Goal: Task Accomplishment & Management: Use online tool/utility

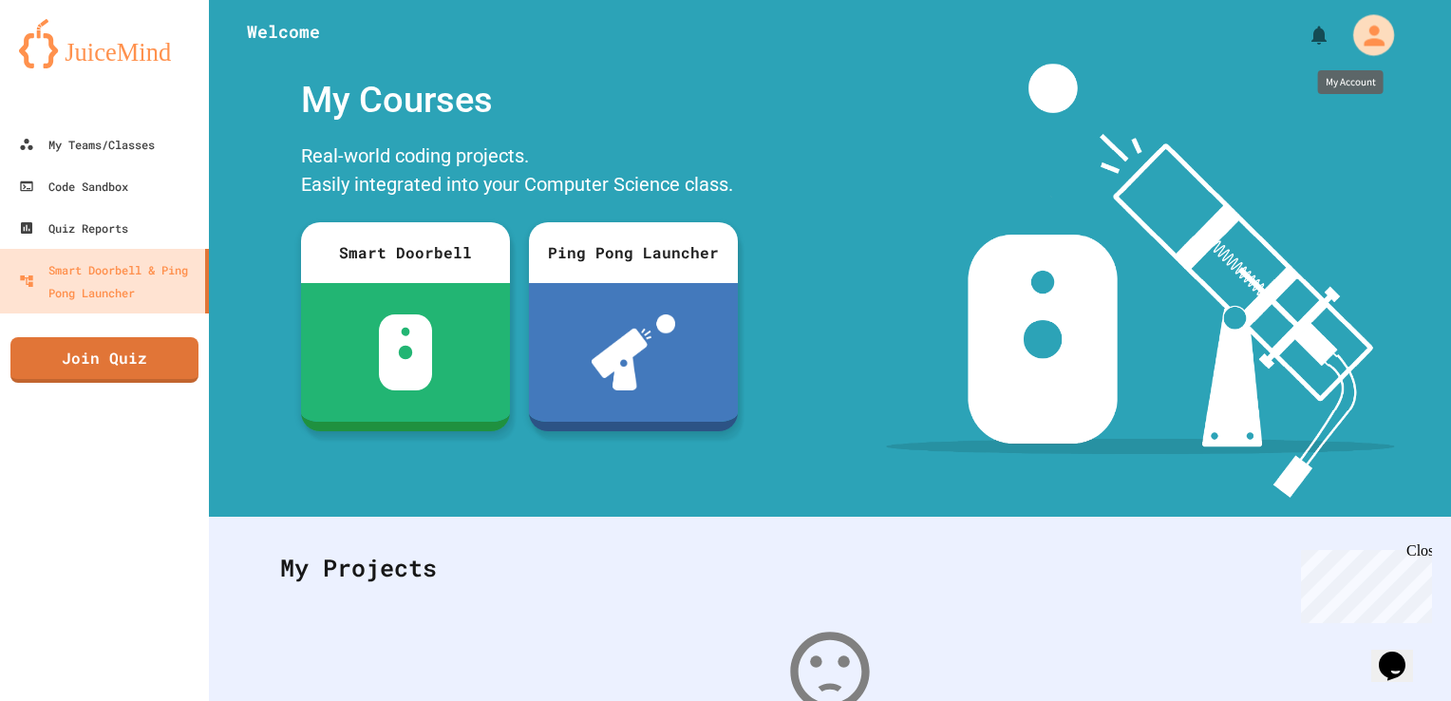
click at [1358, 28] on icon "My Account" at bounding box center [1373, 35] width 30 height 30
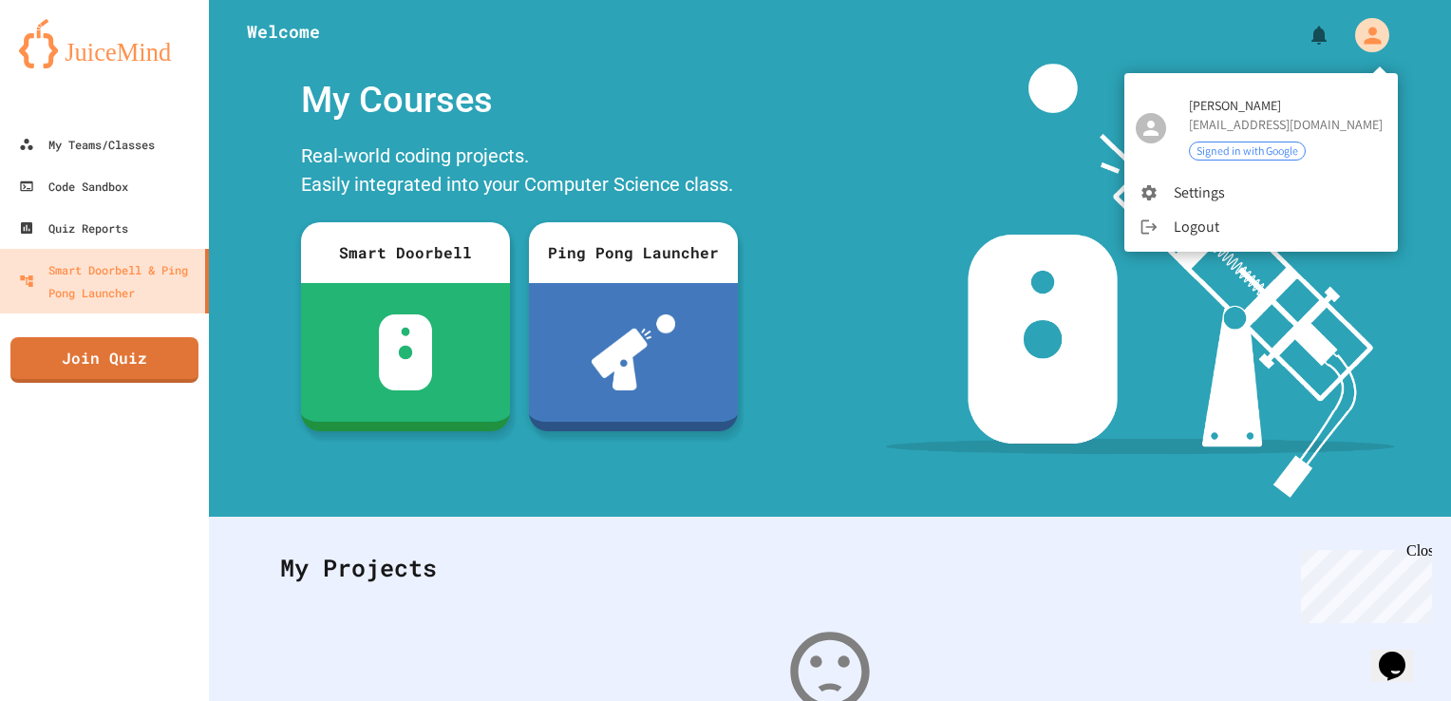
click at [919, 145] on div at bounding box center [725, 350] width 1451 height 701
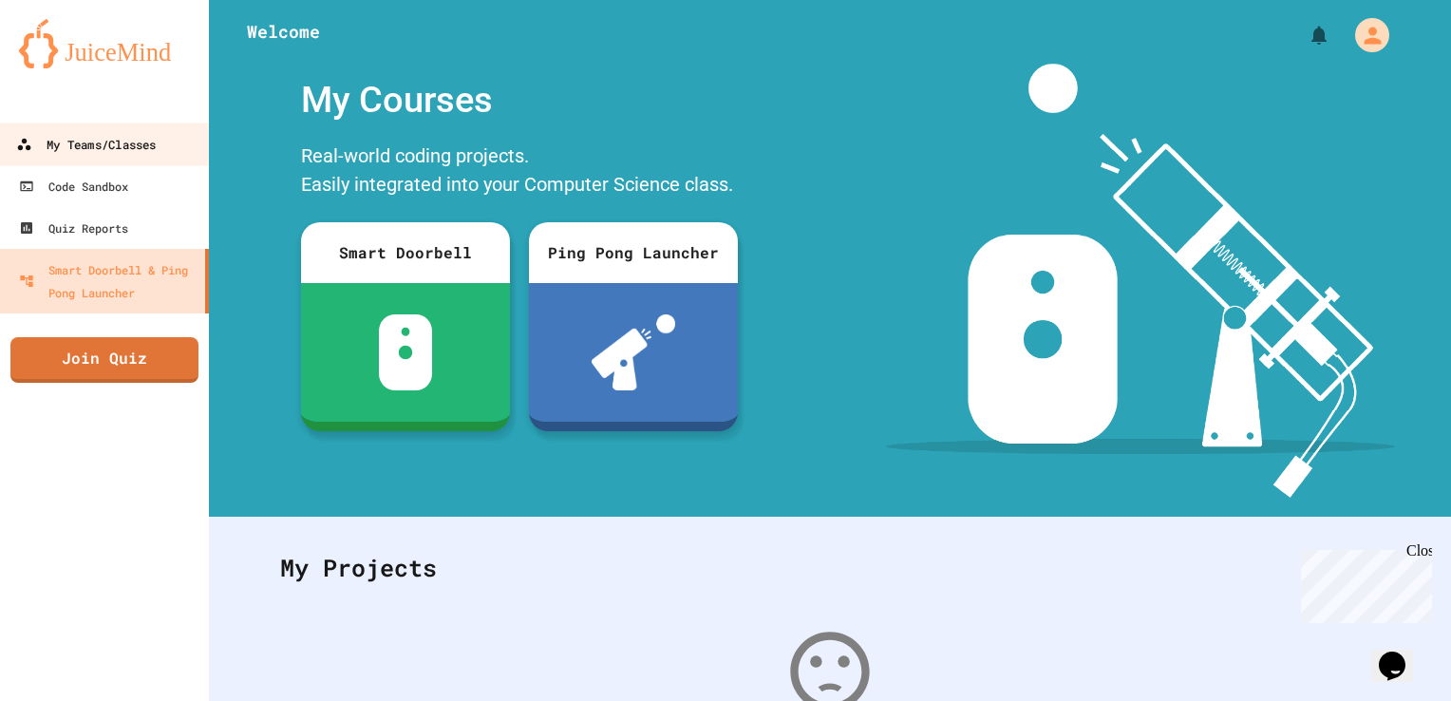
click at [112, 135] on div "My Teams/Classes" at bounding box center [86, 145] width 140 height 24
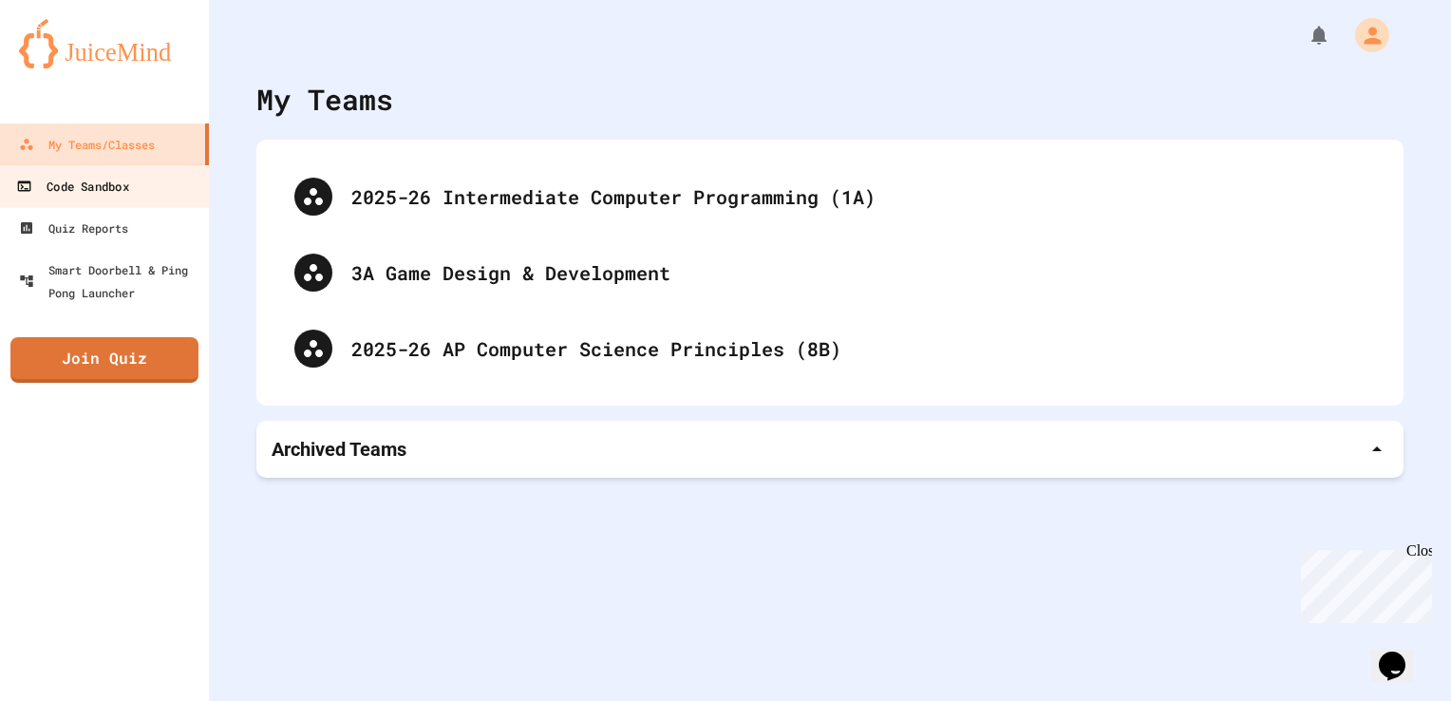
click at [133, 181] on link "Code Sandbox" at bounding box center [105, 185] width 216 height 43
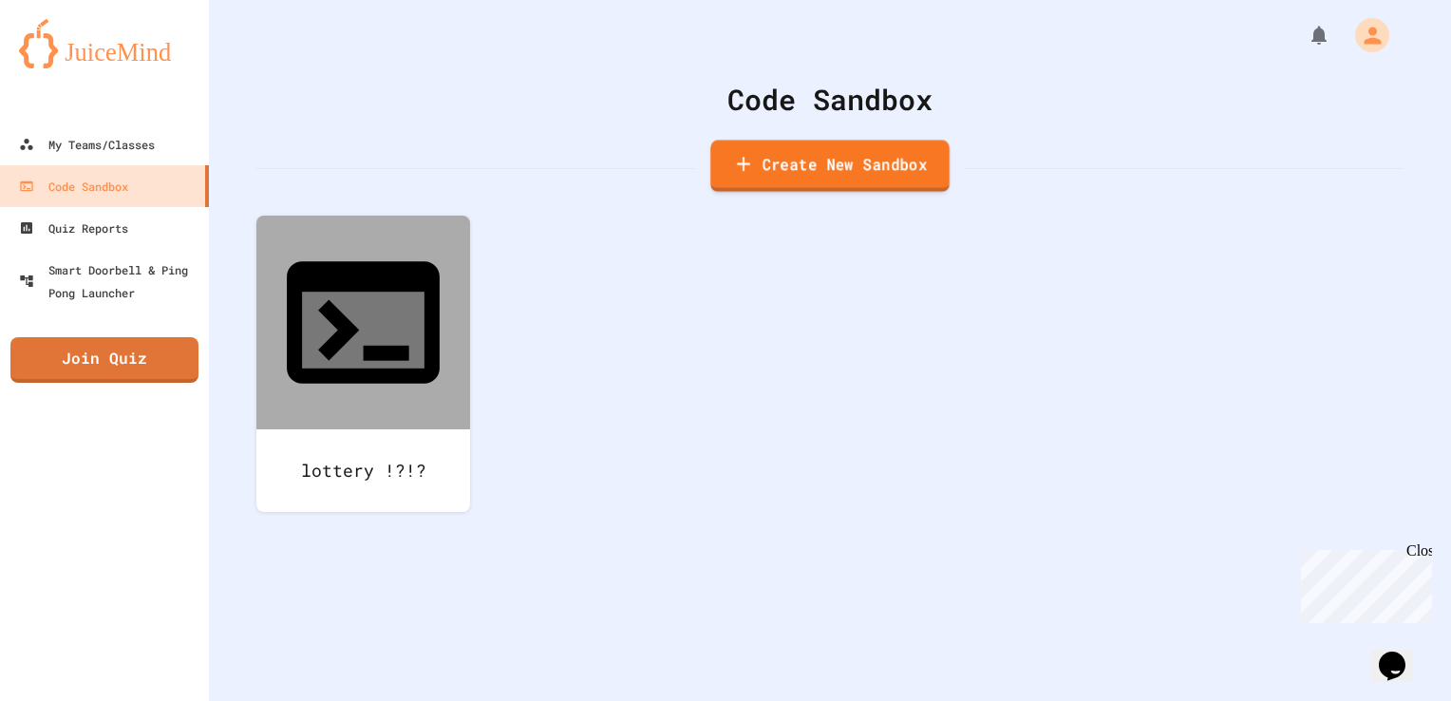
click at [806, 188] on link "Create New Sandbox" at bounding box center [829, 166] width 239 height 52
